Goal: Transaction & Acquisition: Purchase product/service

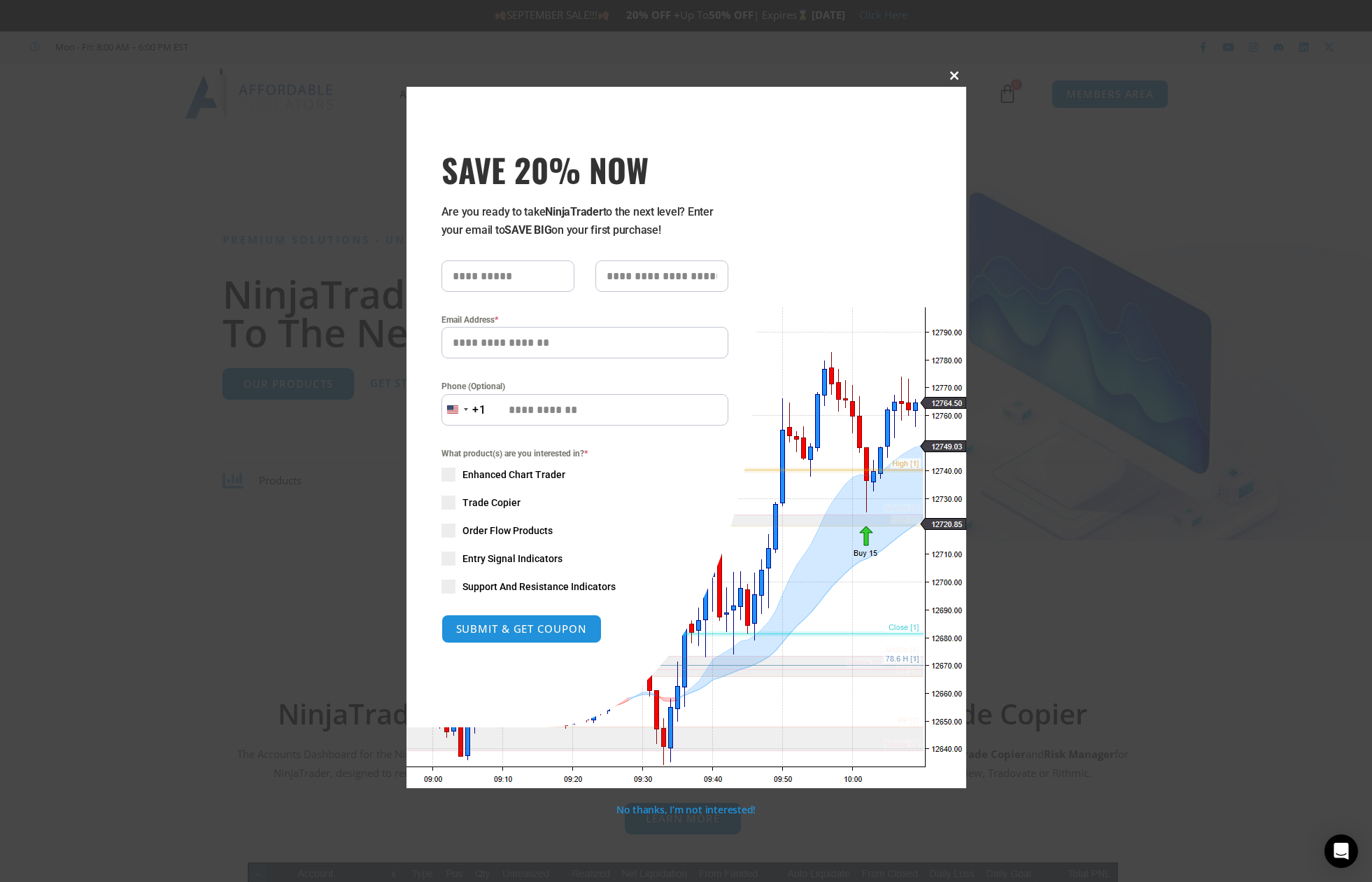
click at [955, 68] on button "Close this module" at bounding box center [955, 75] width 22 height 22
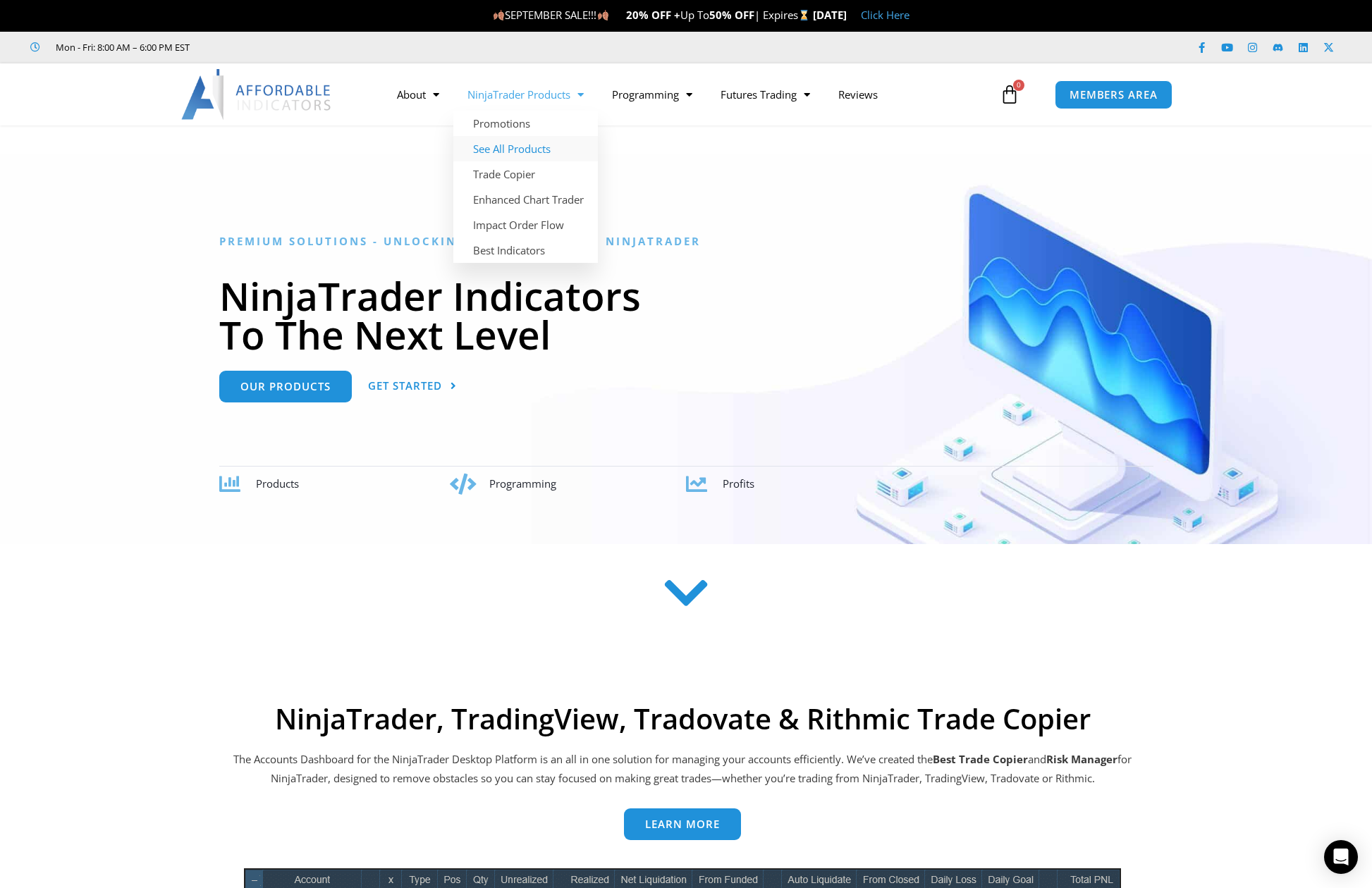
click at [506, 149] on link "See All Products" at bounding box center [525, 149] width 145 height 25
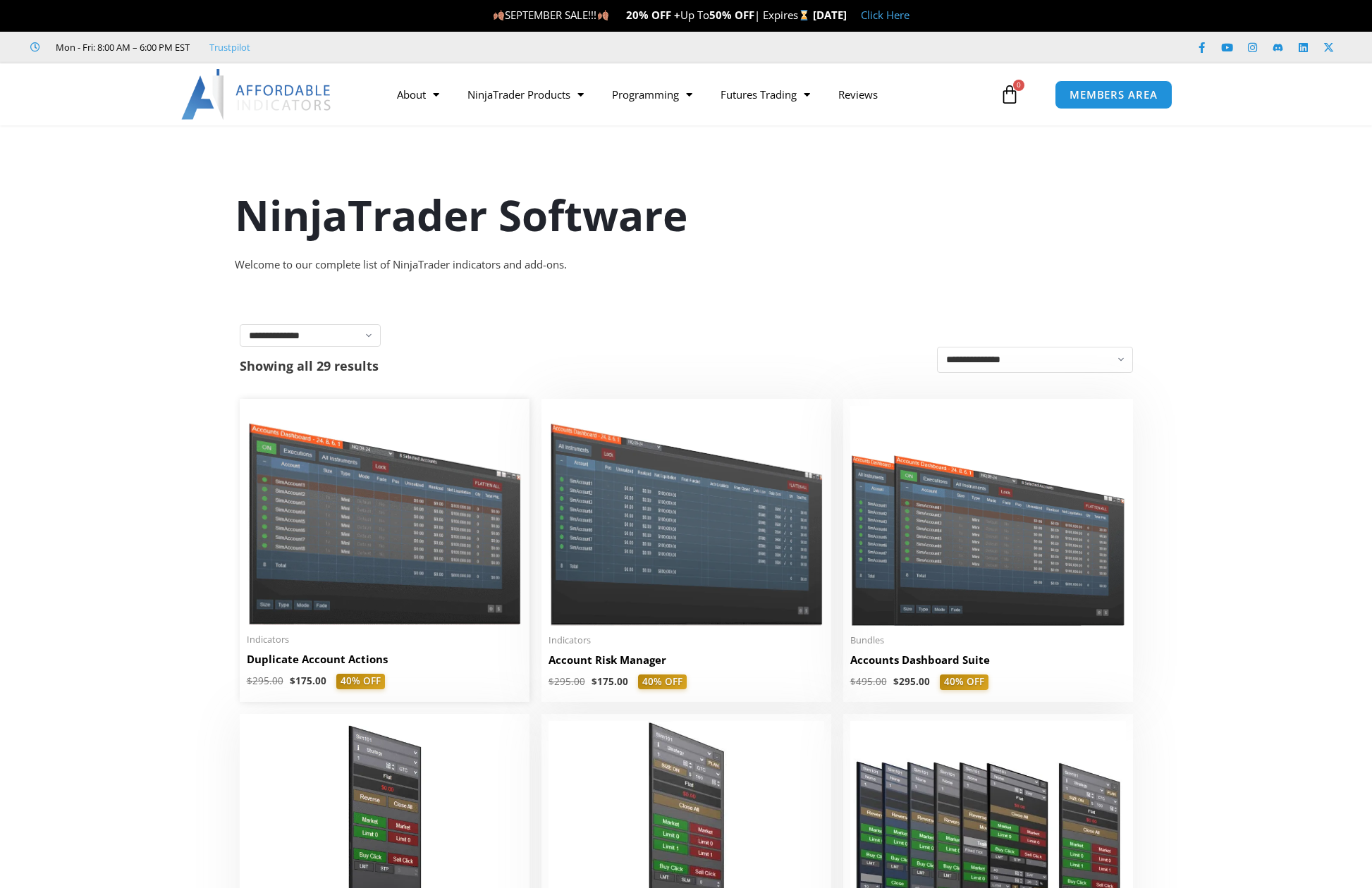
click at [410, 523] on img at bounding box center [384, 515] width 276 height 219
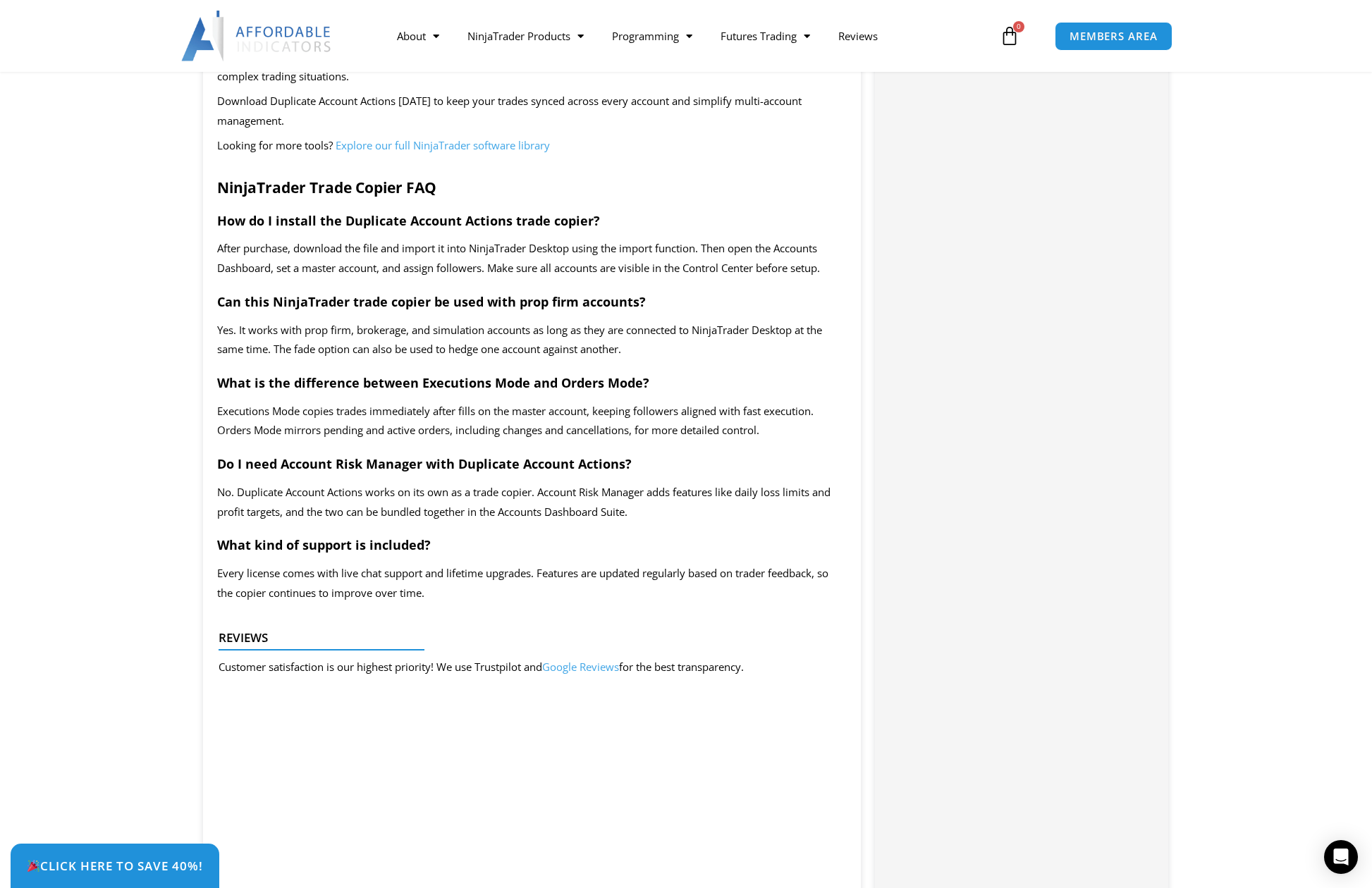
scroll to position [2396, 0]
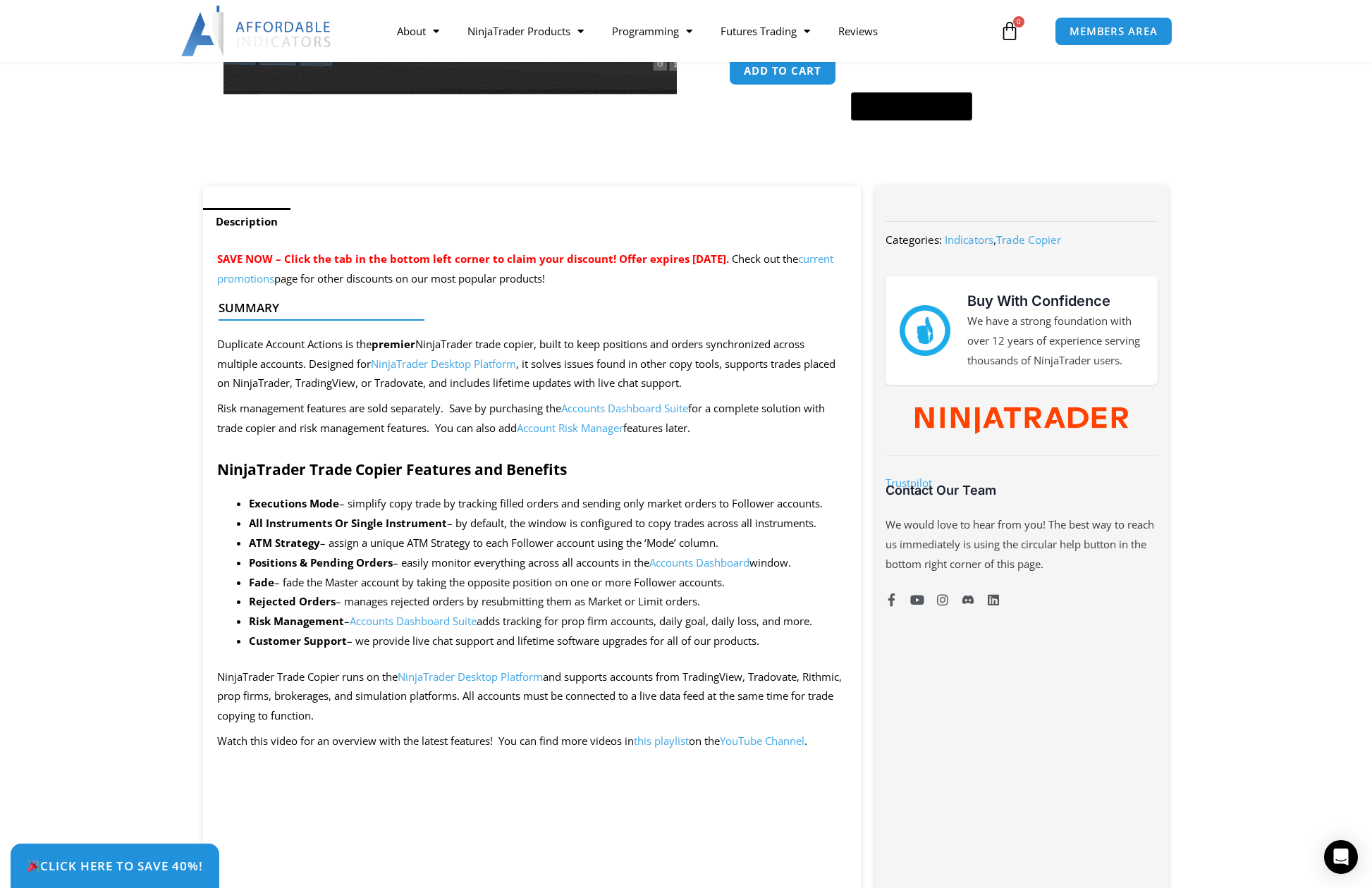
scroll to position [141, 0]
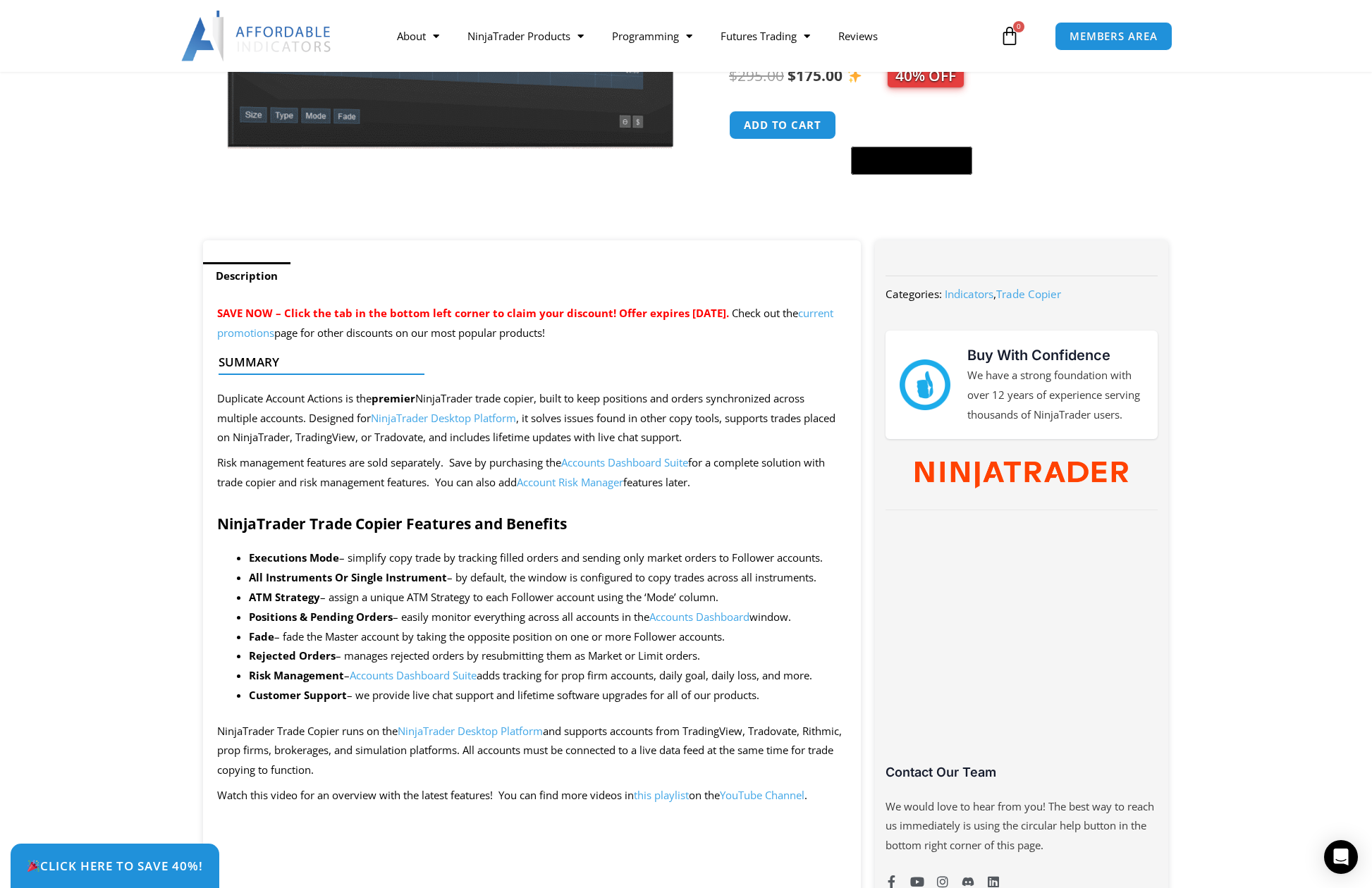
scroll to position [413, 0]
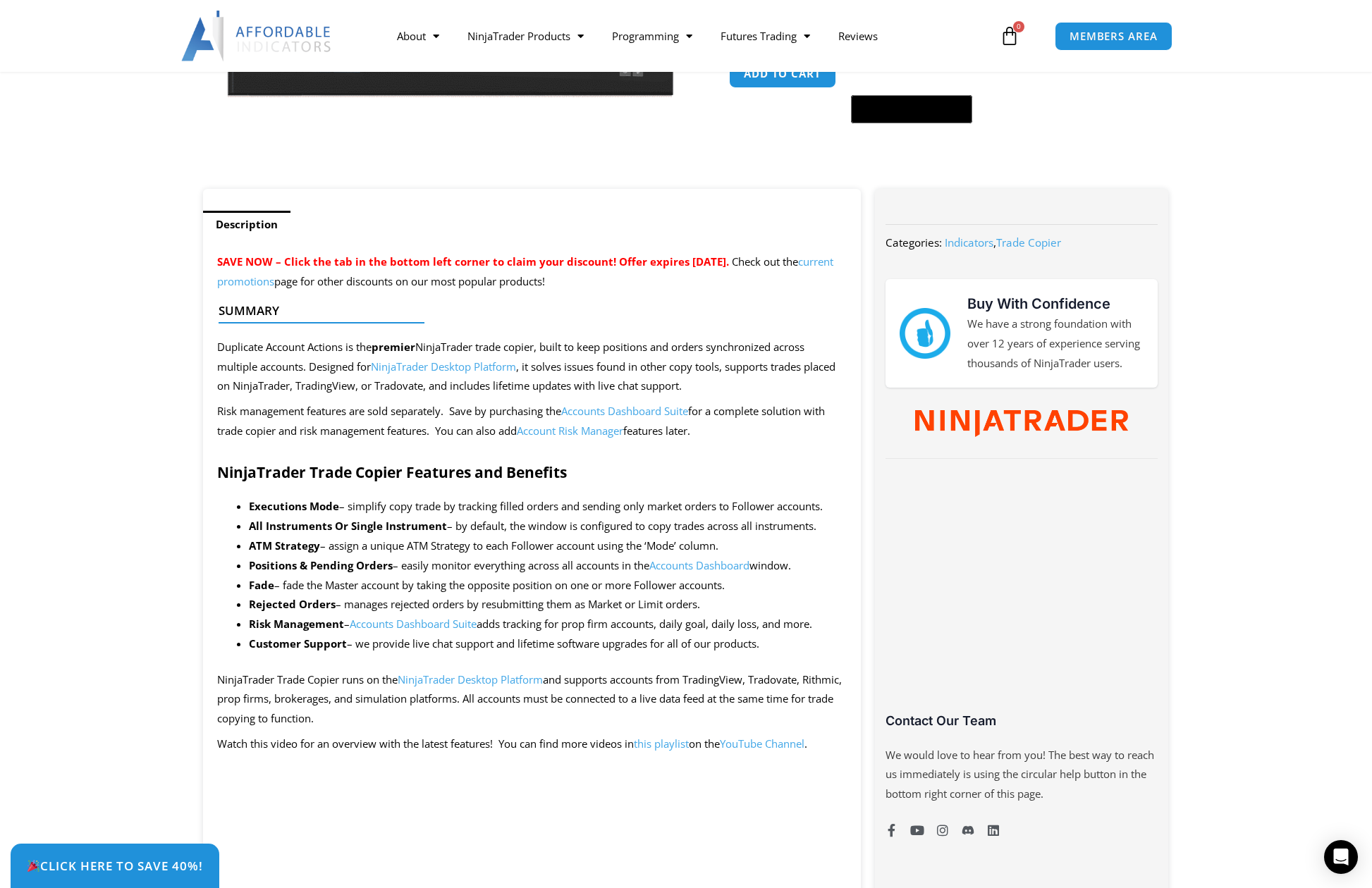
click at [456, 621] on link "Accounts Dashboard Suite" at bounding box center [412, 624] width 127 height 14
